Goal: Navigation & Orientation: Find specific page/section

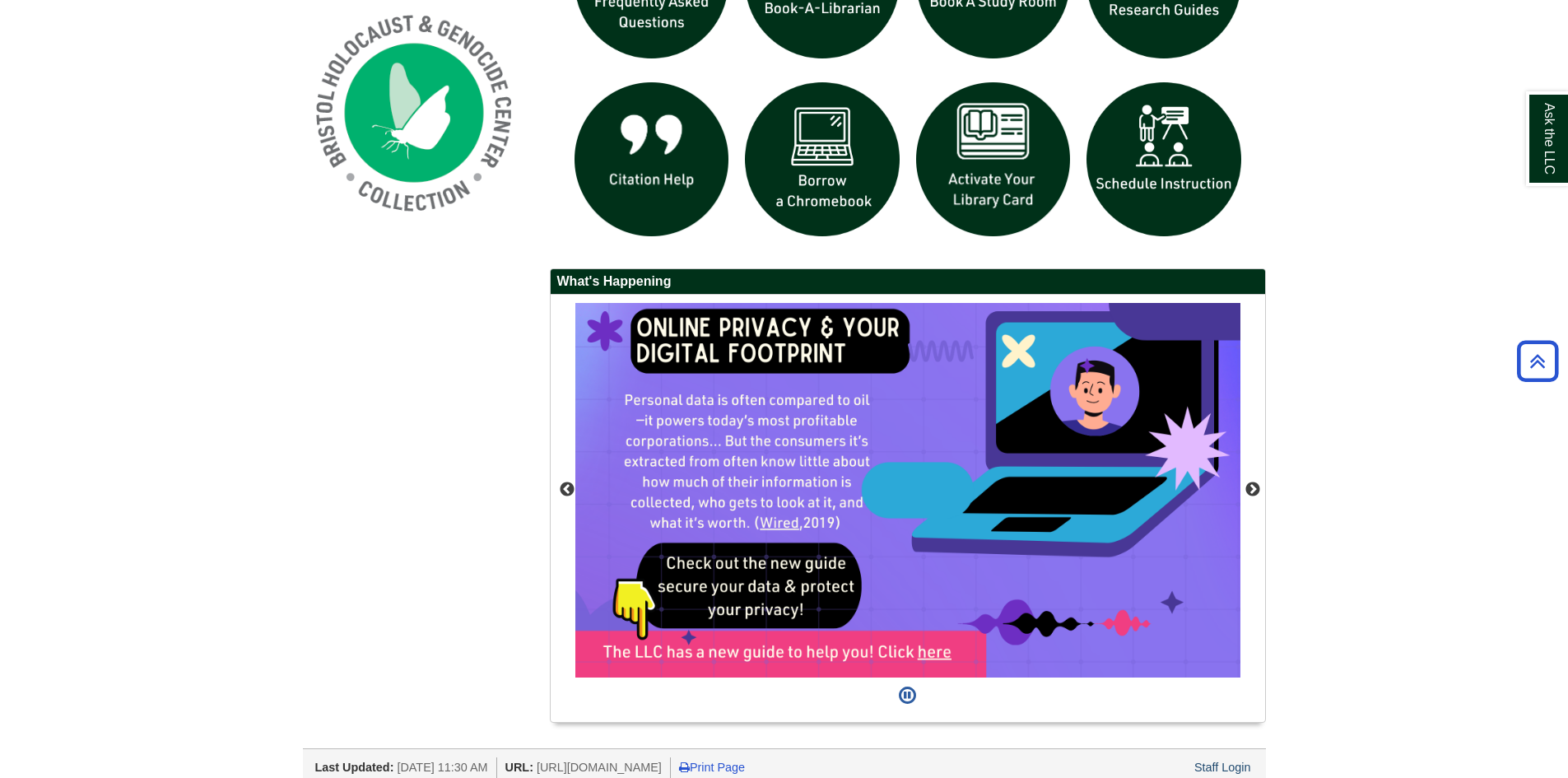
scroll to position [1318, 0]
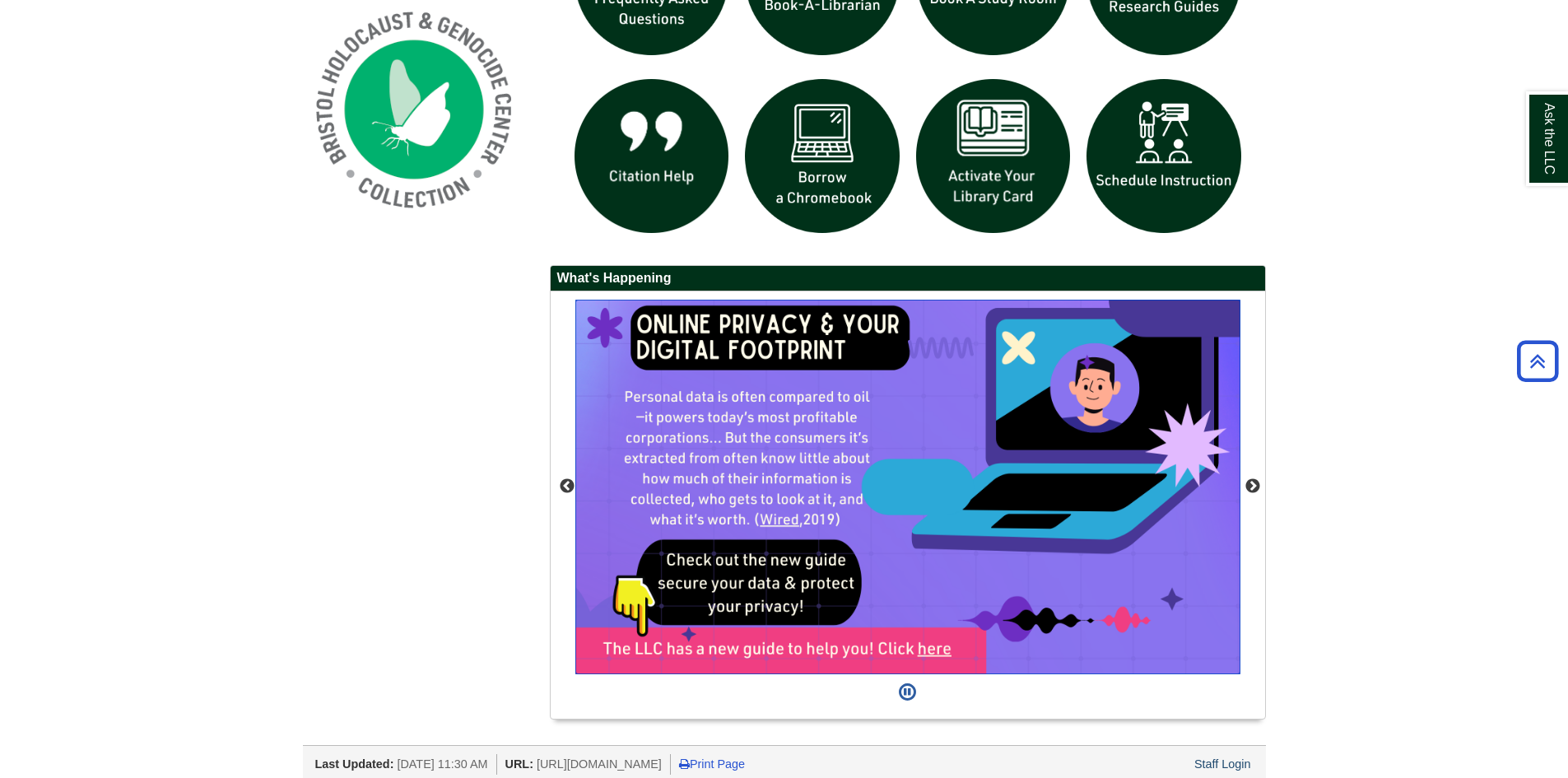
click at [932, 653] on img "slideshow" at bounding box center [908, 487] width 665 height 375
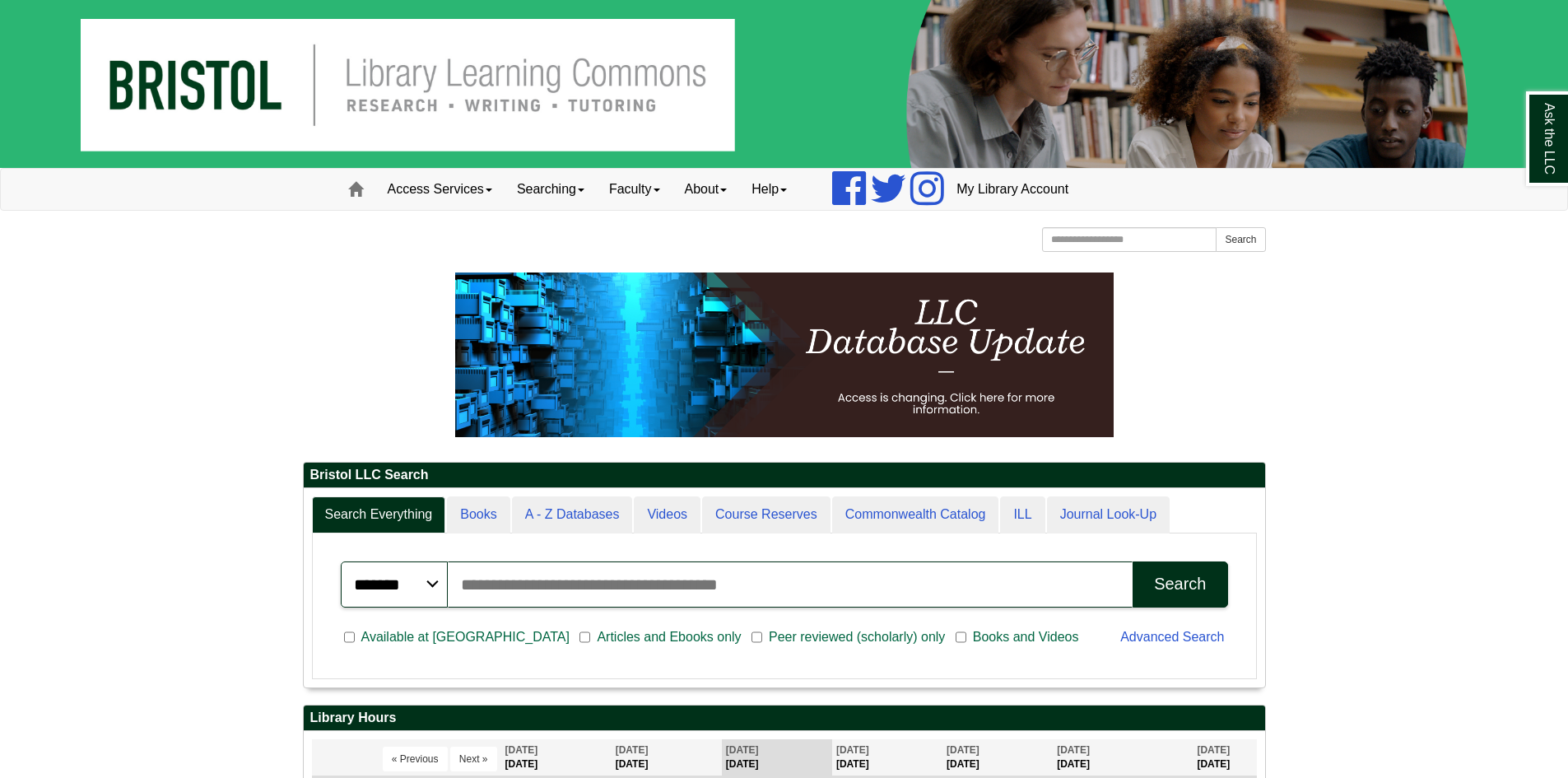
scroll to position [329, 0]
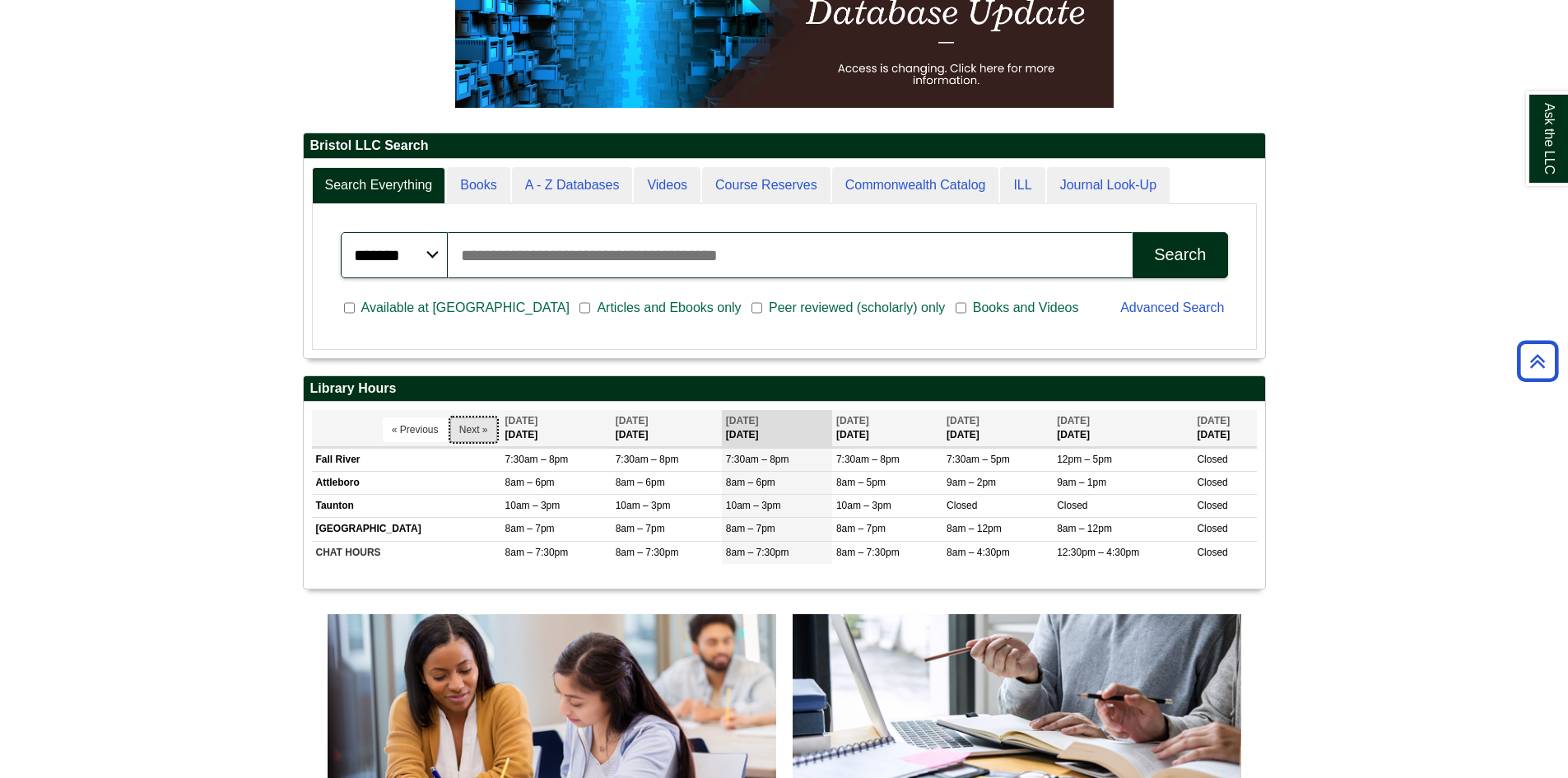
click at [461, 426] on button "Next »" at bounding box center [474, 430] width 47 height 25
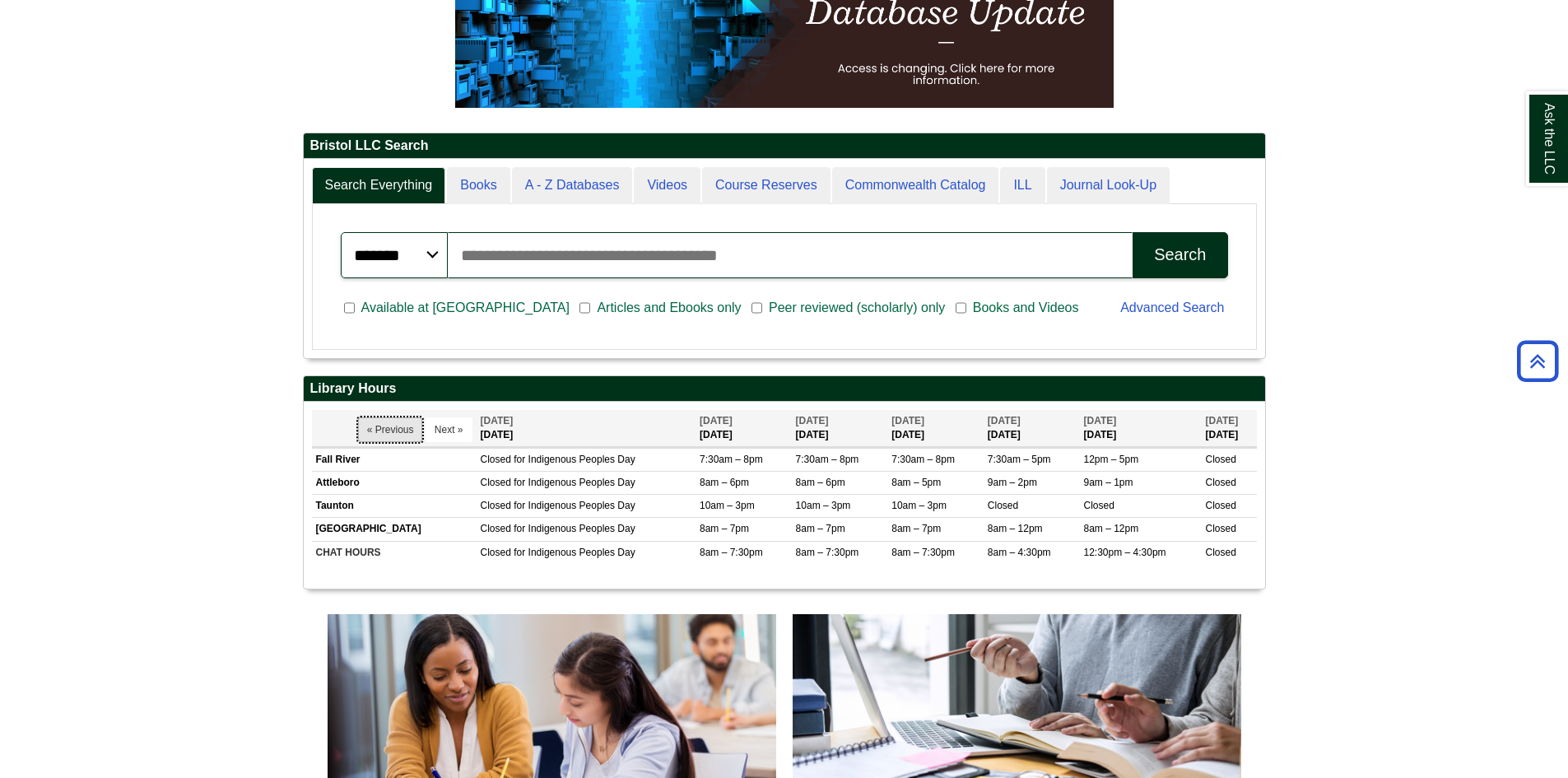
click at [393, 429] on button "« Previous" at bounding box center [390, 430] width 65 height 25
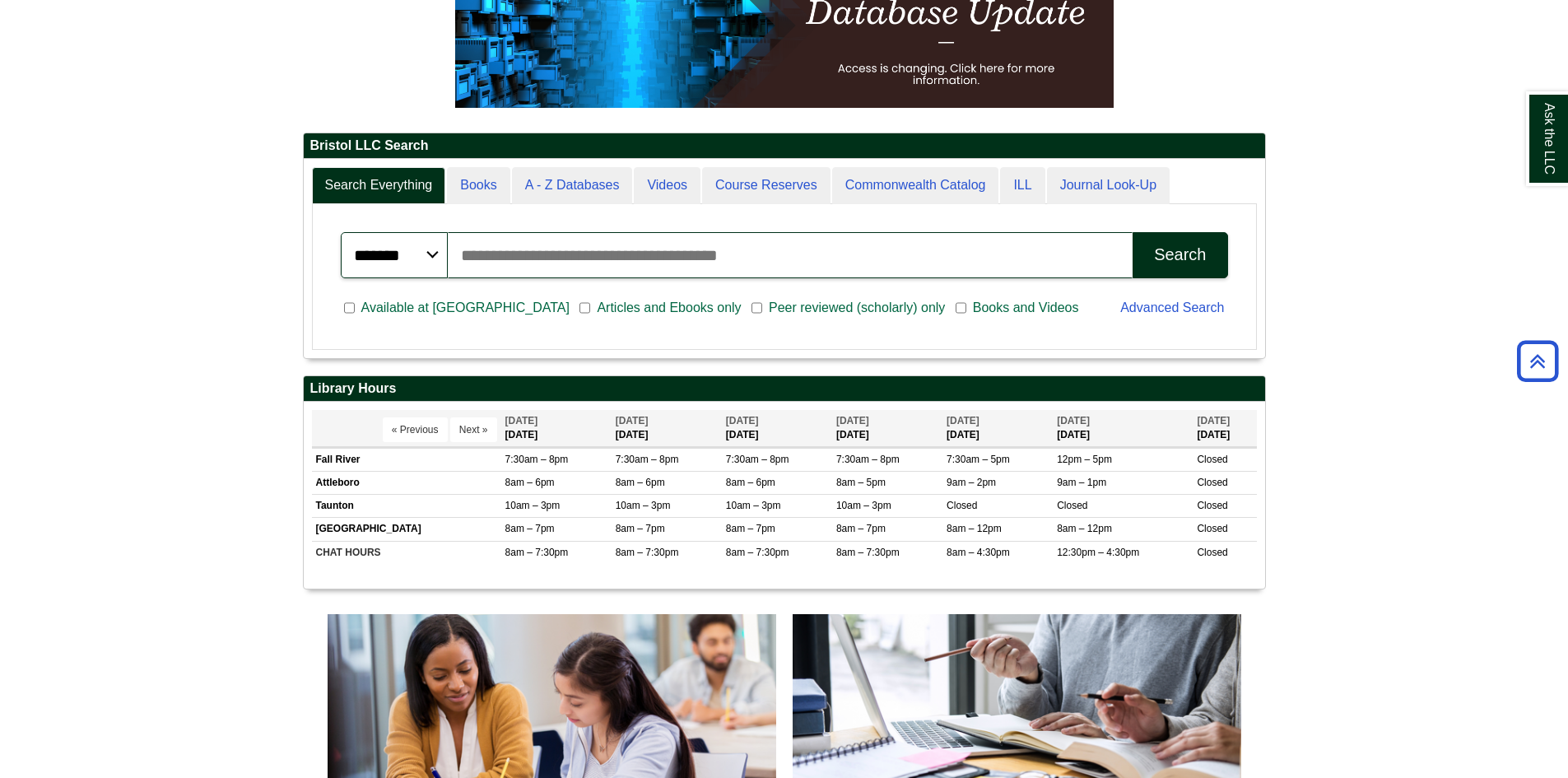
scroll to position [198, 962]
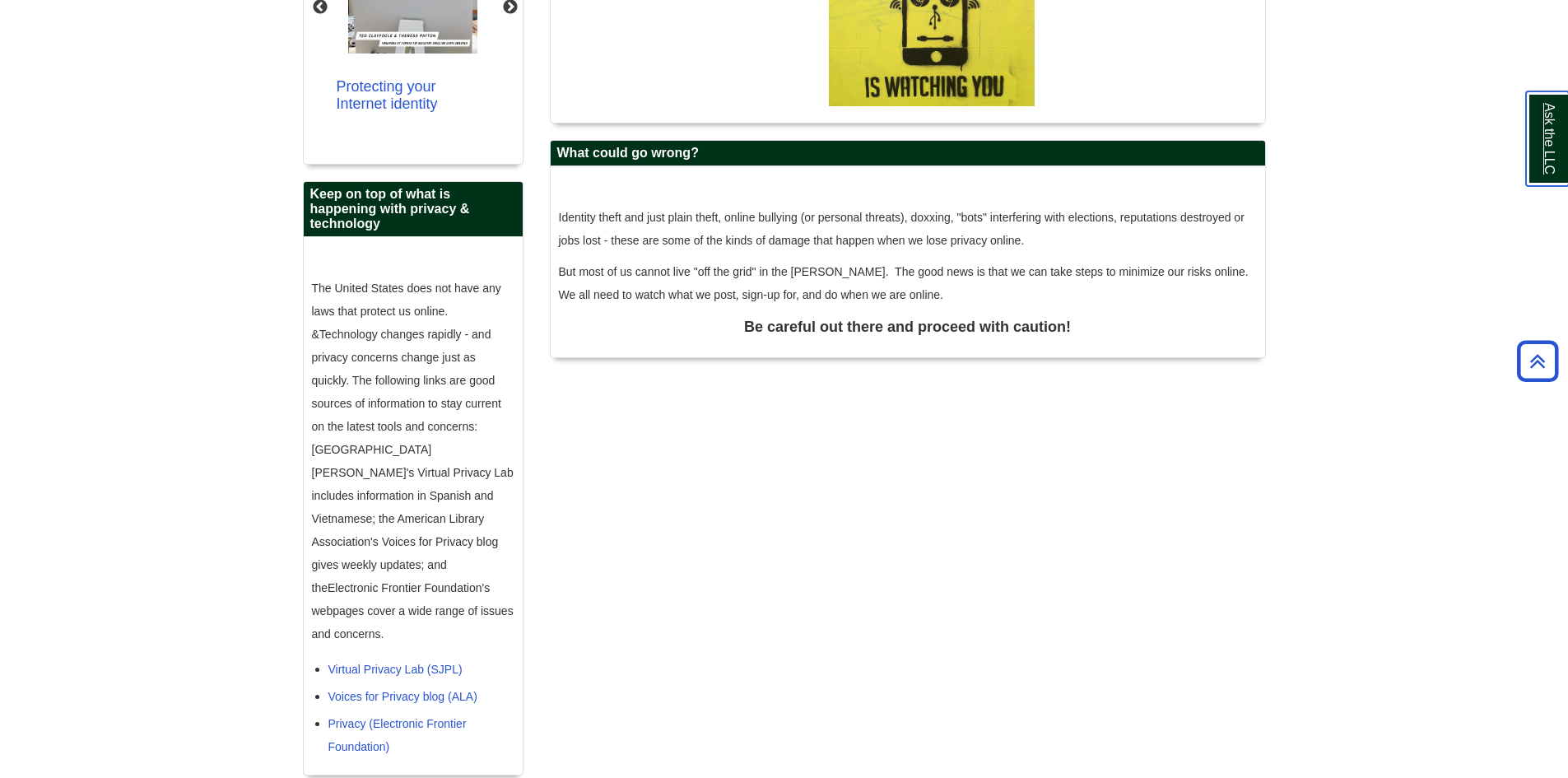
scroll to position [465, 0]
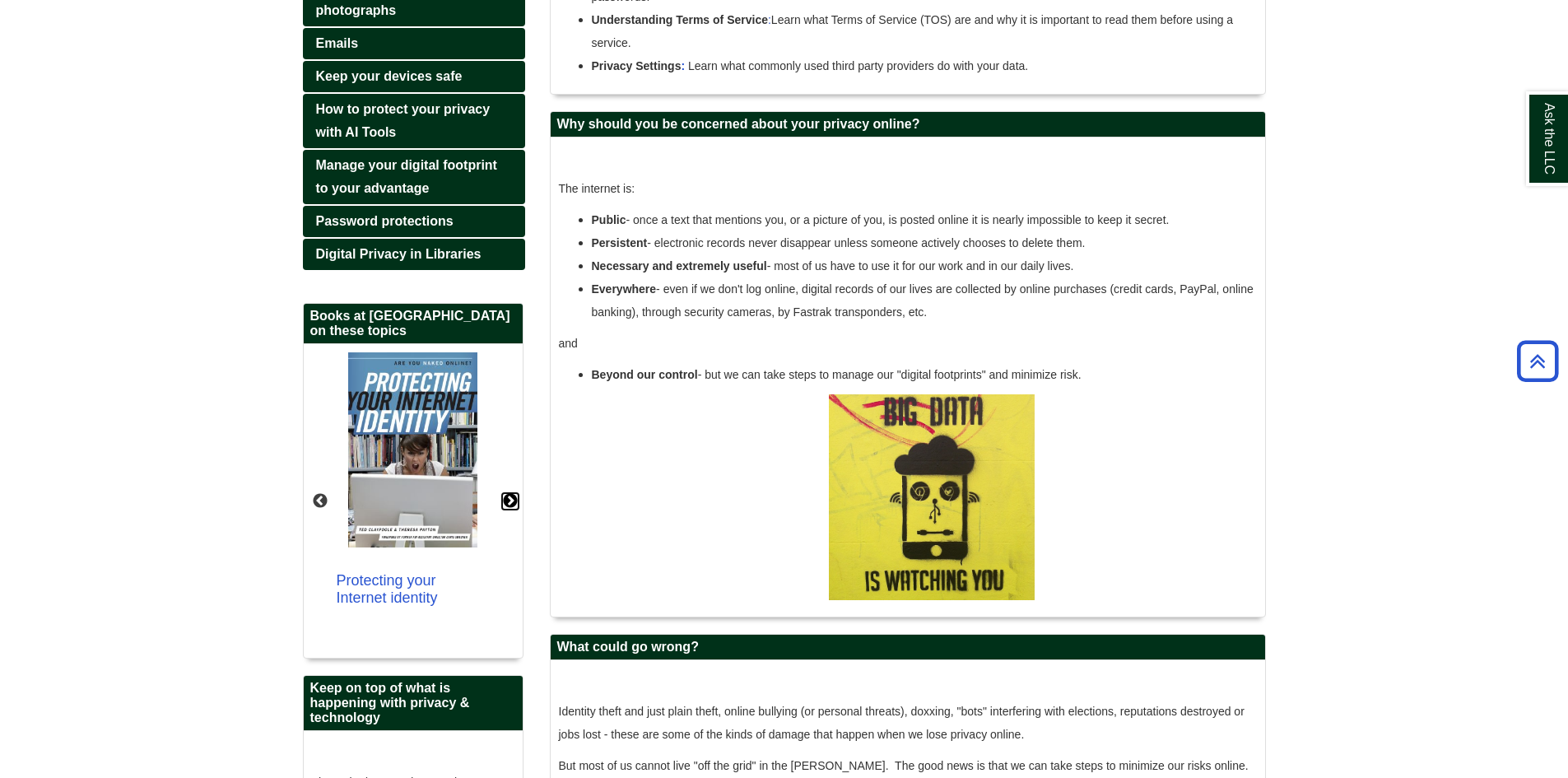
click at [506, 510] on button "Next" at bounding box center [511, 501] width 17 height 17
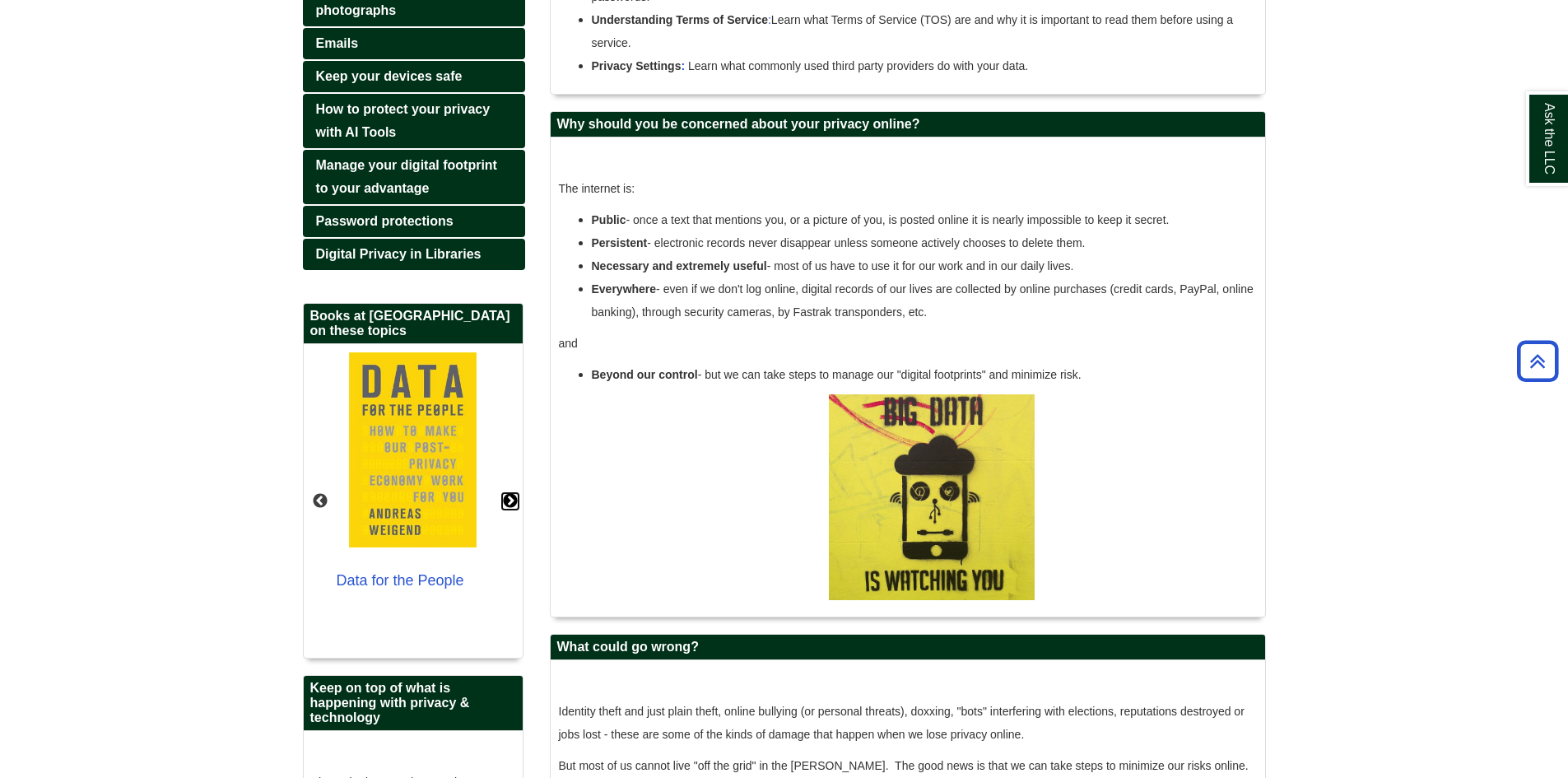
click at [506, 510] on button "Next" at bounding box center [511, 501] width 17 height 17
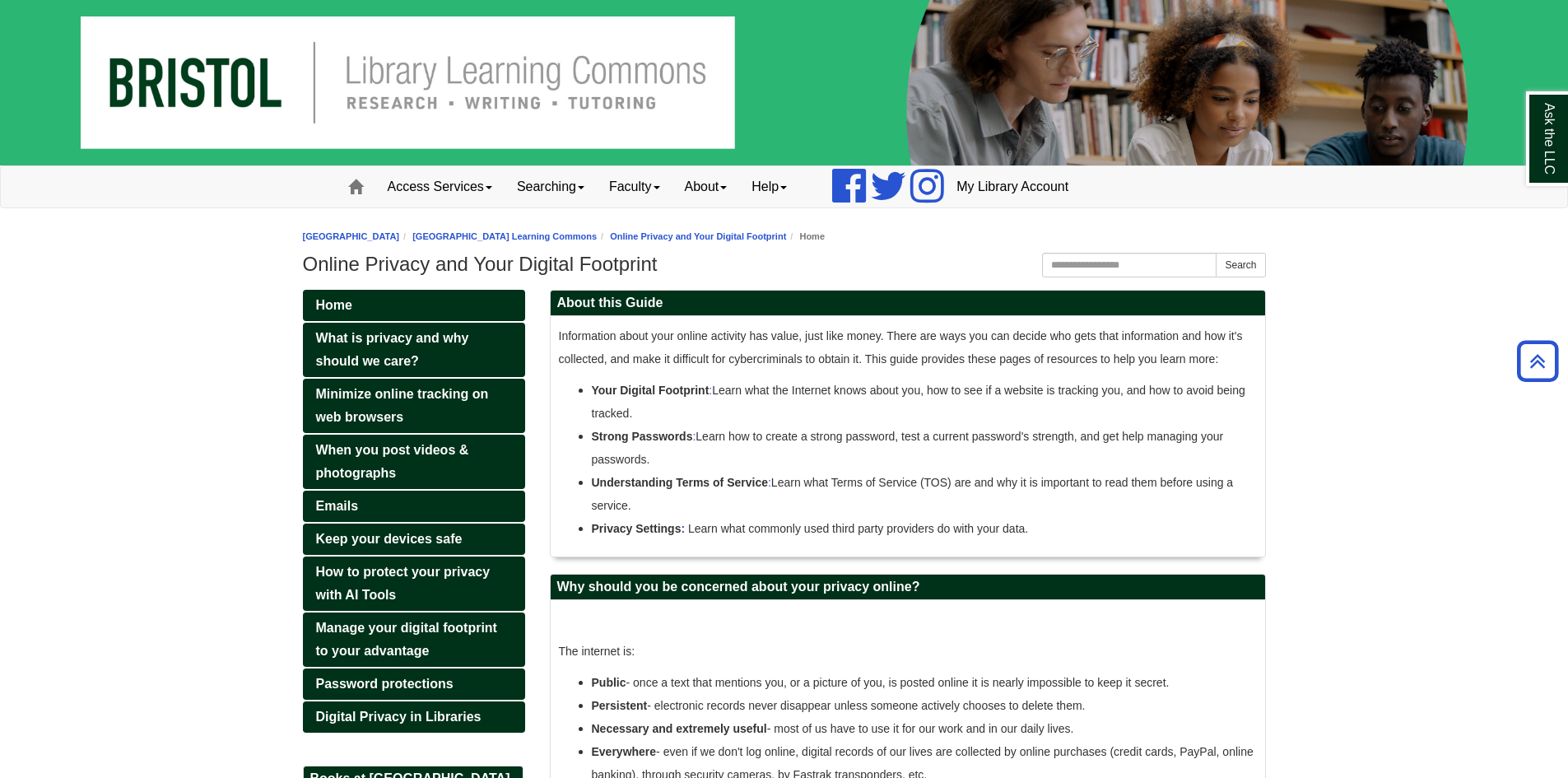
scroll to position [0, 0]
